Goal: Check status: Check status

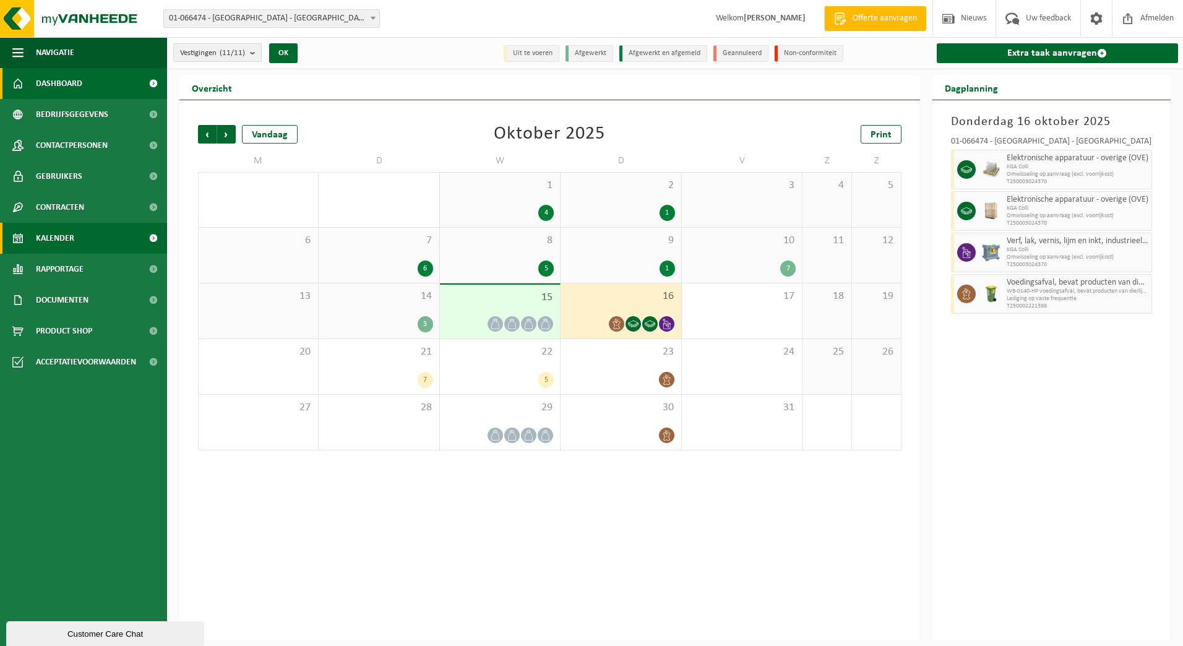
click at [71, 90] on span "Dashboard" at bounding box center [59, 83] width 46 height 31
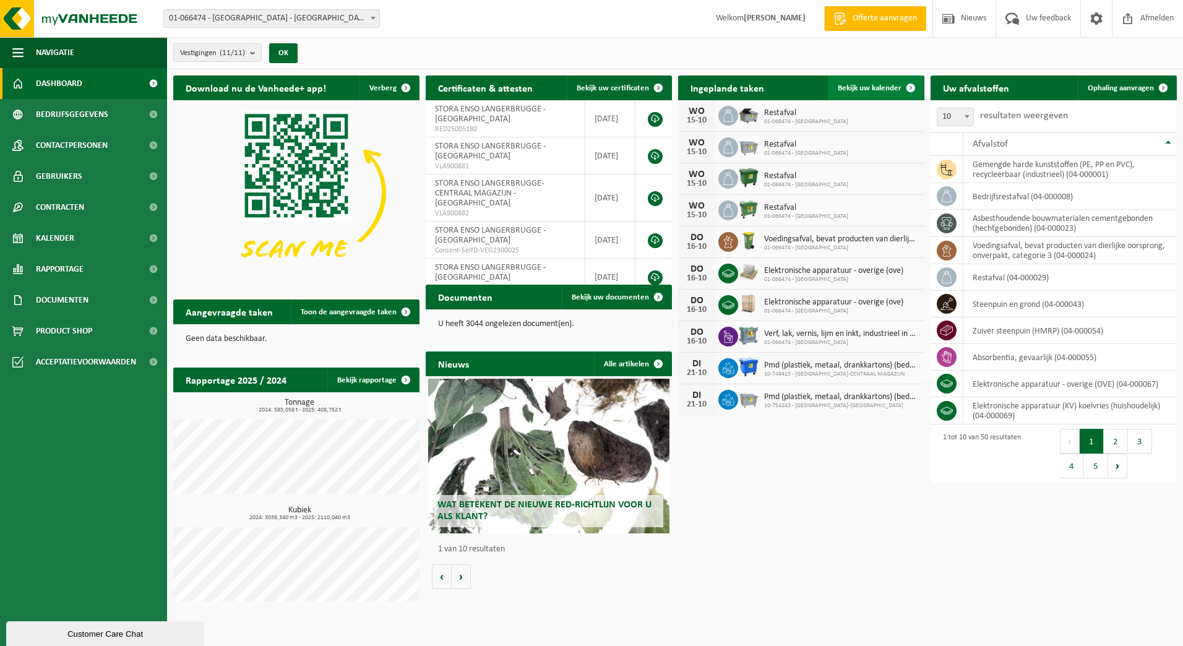
click at [857, 85] on span "Bekijk uw kalender" at bounding box center [869, 88] width 64 height 8
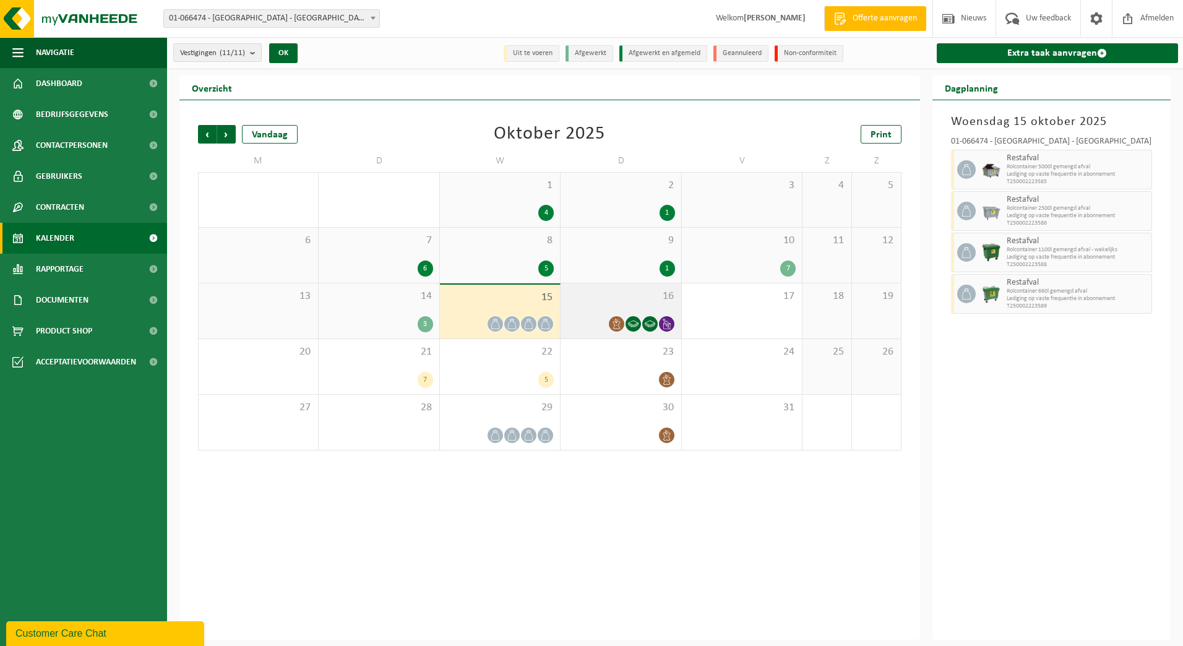
click at [649, 302] on div "16" at bounding box center [620, 310] width 120 height 55
